Goal: Contribute content: Add original content to the website for others to see

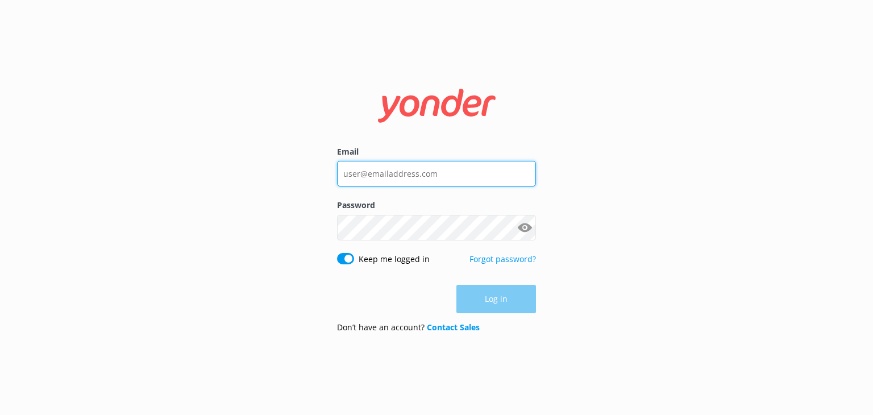
type input "[EMAIL_ADDRESS][DOMAIN_NAME]"
click at [481, 296] on div "Log in" at bounding box center [436, 299] width 199 height 28
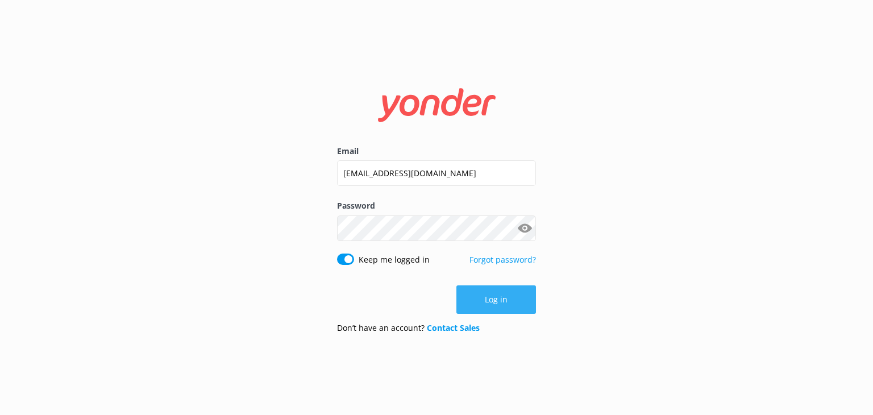
click at [484, 294] on button "Log in" at bounding box center [496, 299] width 80 height 28
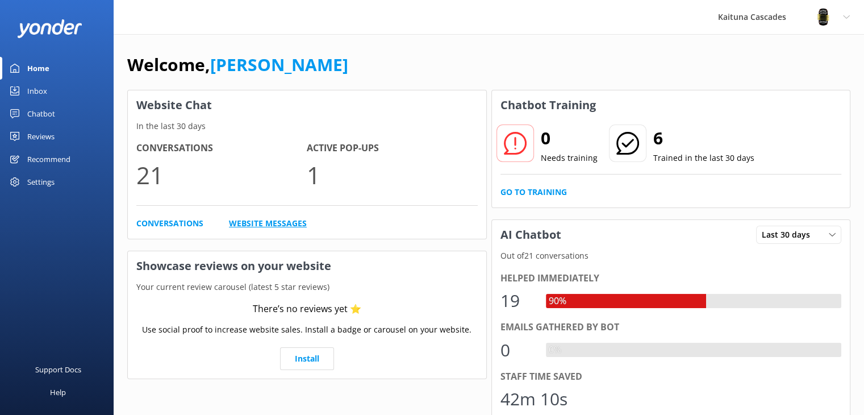
click at [276, 223] on link "Website Messages" at bounding box center [268, 223] width 78 height 13
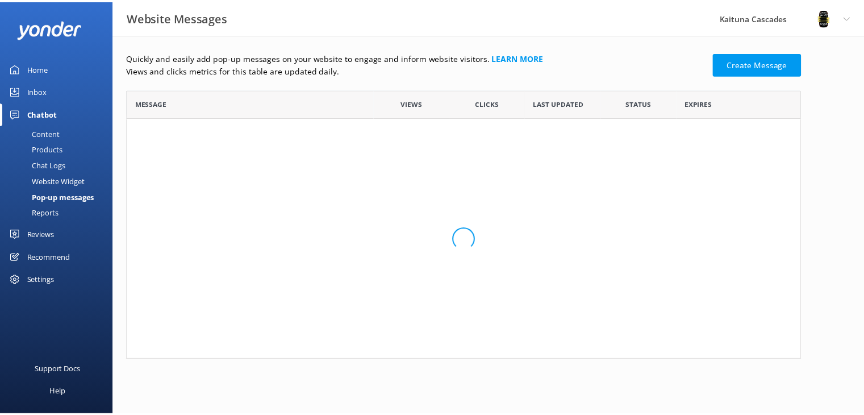
scroll to position [68, 673]
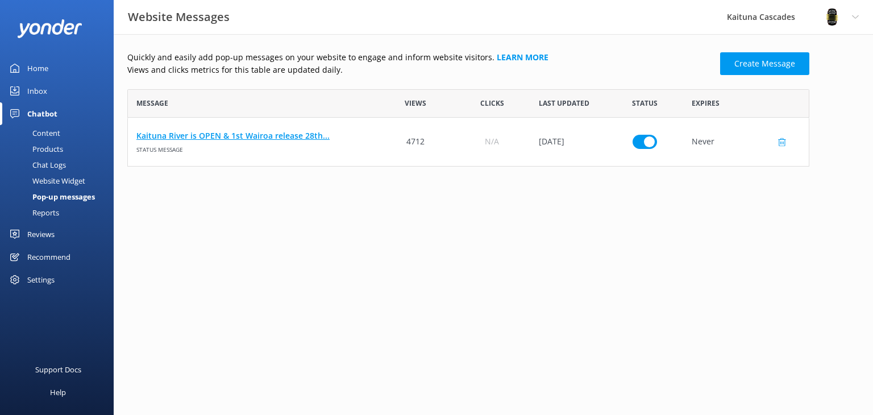
click at [214, 137] on link "Kaituna River is OPEN & 1st Wairoa release 28th..." at bounding box center [252, 136] width 232 height 13
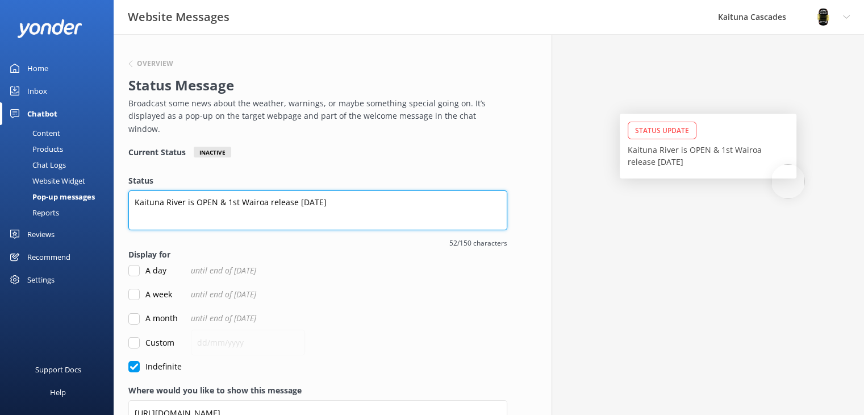
click at [226, 190] on textarea "Kaituna River is OPEN & 1st Wairoa release [DATE]" at bounding box center [317, 210] width 379 height 40
drag, startPoint x: 403, startPoint y: 190, endPoint x: 284, endPoint y: 184, distance: 119.0
click at [284, 190] on textarea "Kaituna River is OPEN & Epic right now !1st Wairoa release [DATE]" at bounding box center [317, 210] width 379 height 40
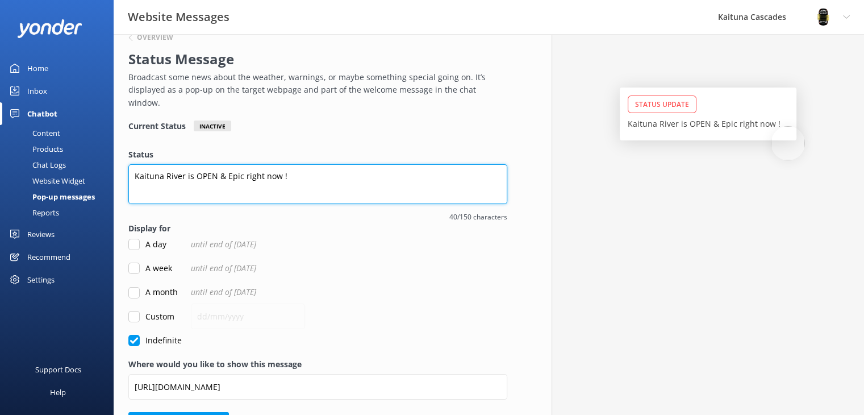
scroll to position [50, 0]
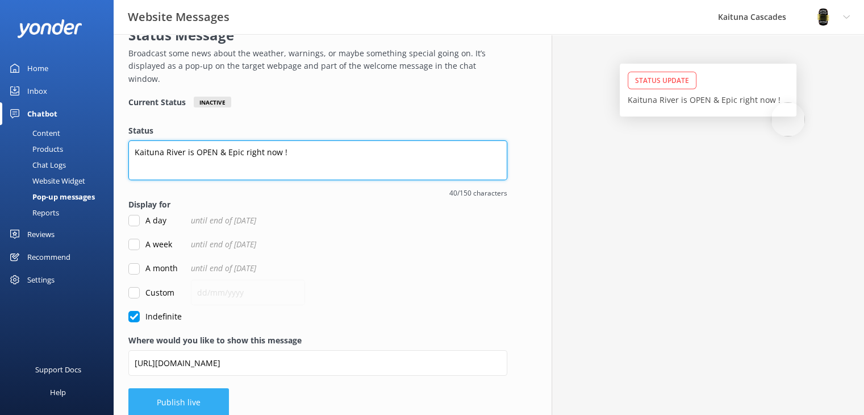
type textarea "Kaituna River is OPEN & Epic right now !"
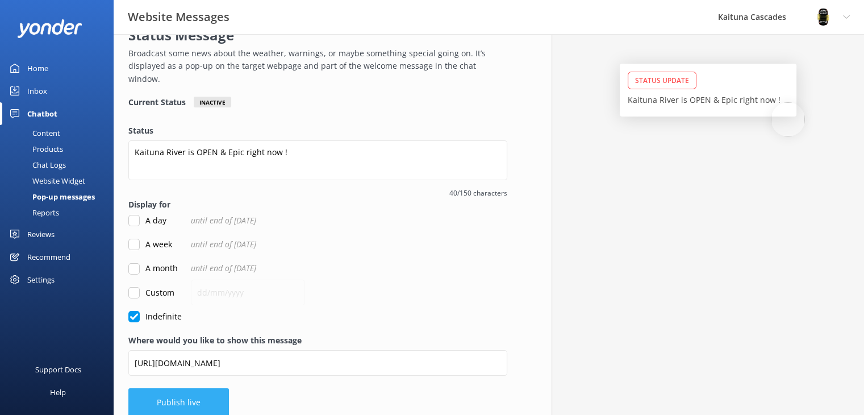
click at [176, 388] on button "Publish live" at bounding box center [178, 402] width 101 height 28
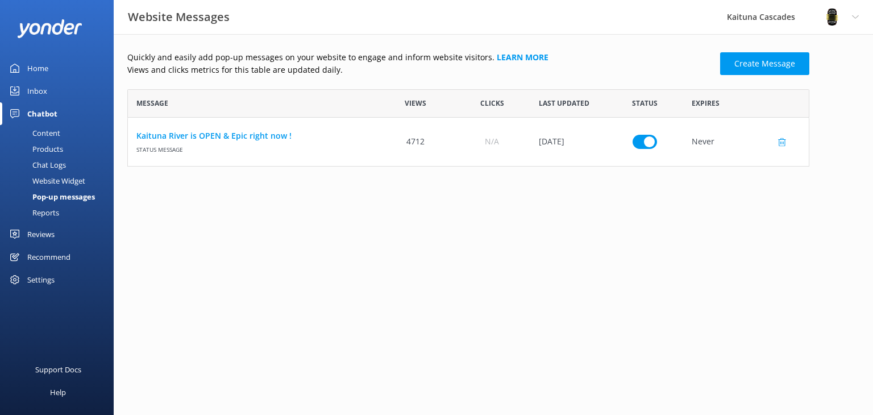
scroll to position [68, 673]
click at [593, 30] on div "Website Messages Kaituna Cascades Profile Settings Logout" at bounding box center [436, 17] width 873 height 34
